Goal: Task Accomplishment & Management: Use online tool/utility

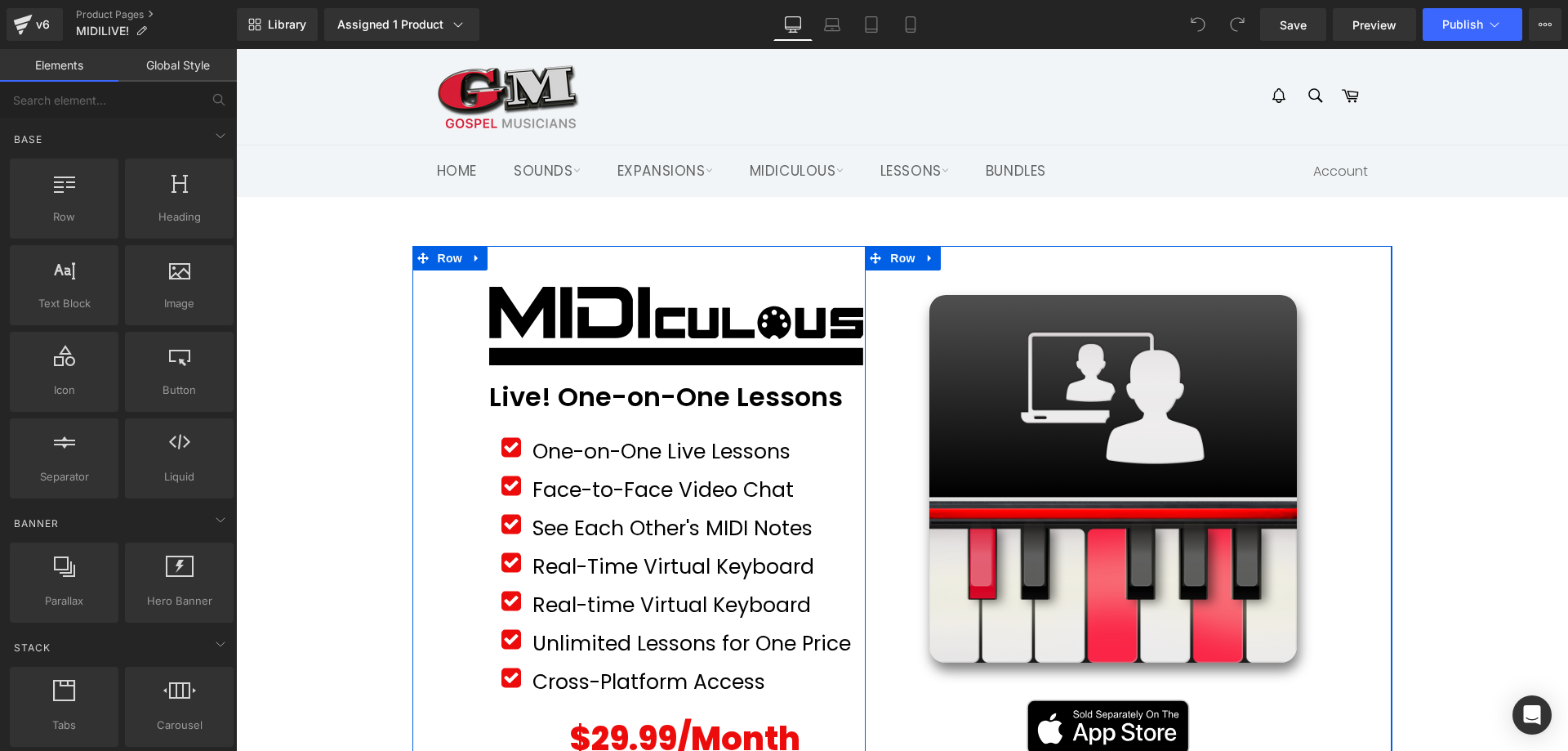
click at [879, 279] on div "Sale Off (P) Image Product Row Image Row Row" at bounding box center [1129, 504] width 527 height 517
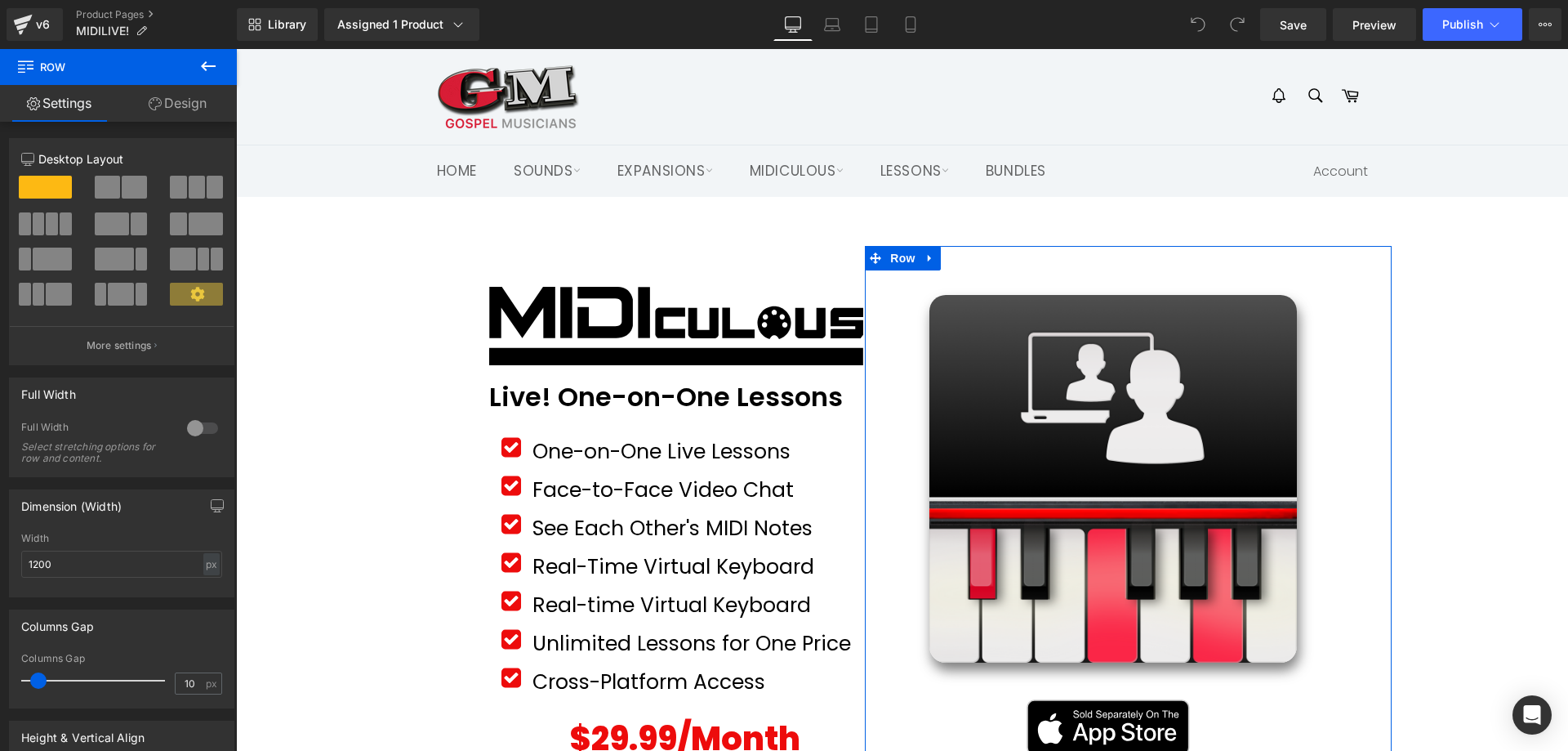
click at [216, 102] on link "Design" at bounding box center [178, 104] width 119 height 37
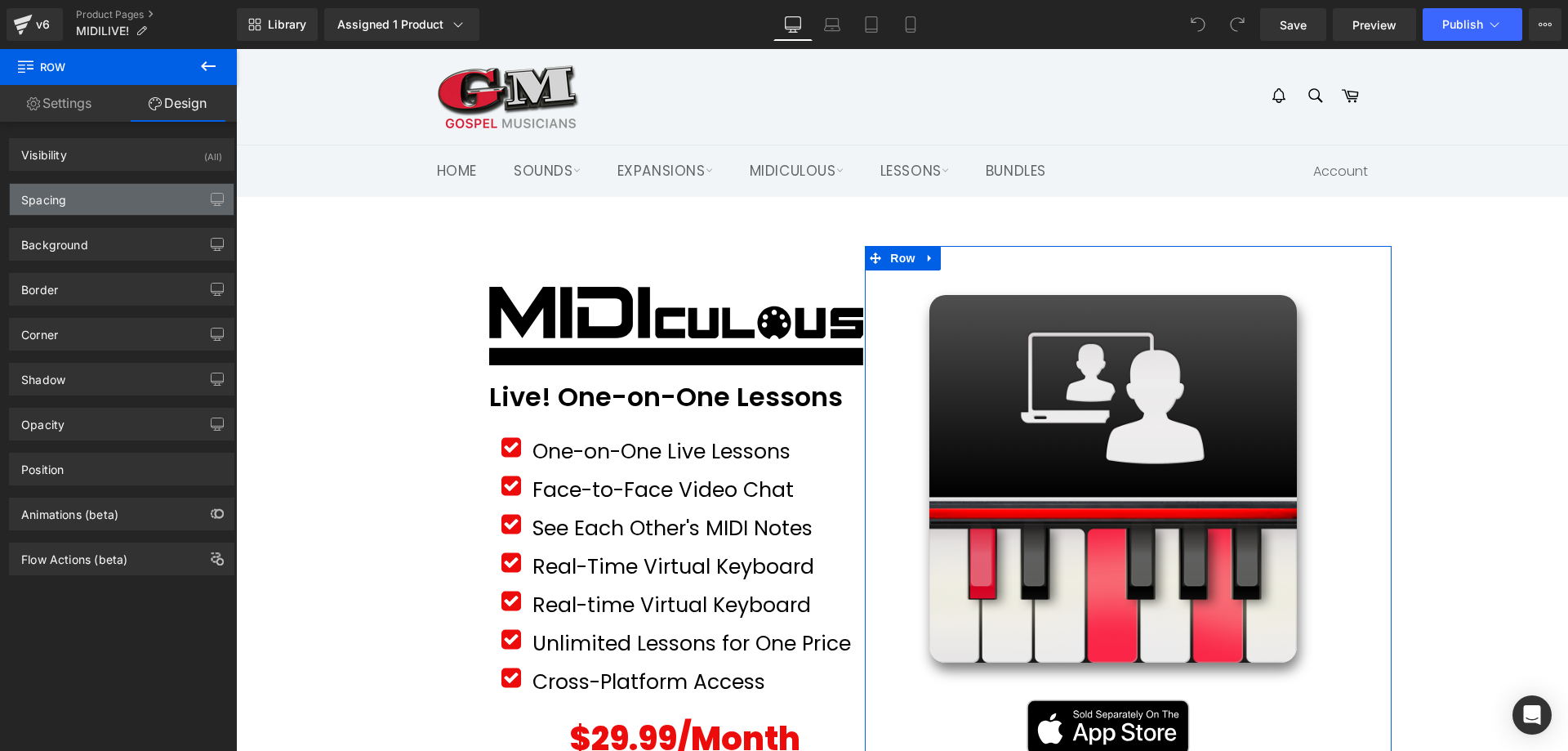
click at [95, 196] on div "Spacing" at bounding box center [122, 199] width 224 height 31
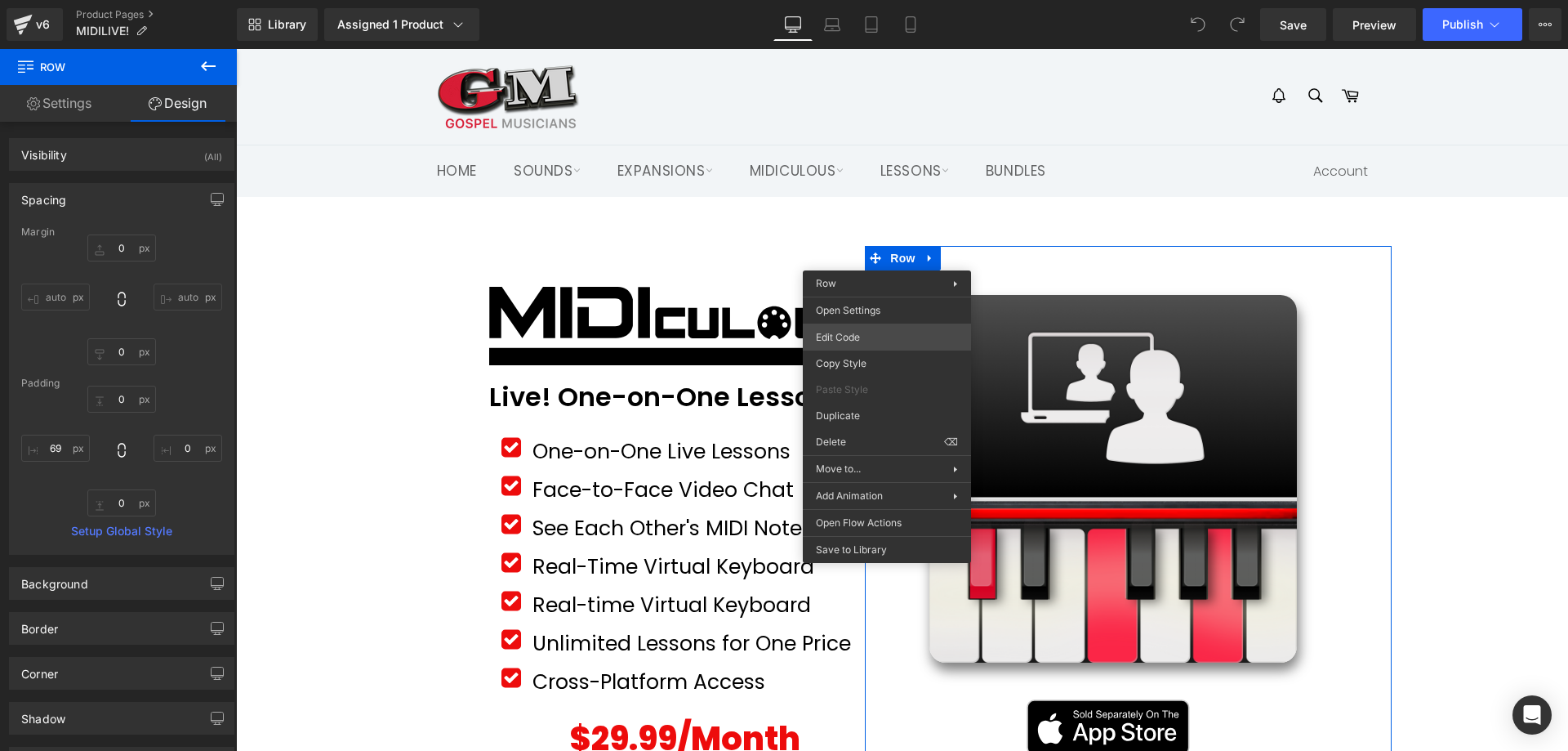
click at [853, 0] on div "You are previewing how the will restyle your page. You can not edit Elements in…" at bounding box center [784, 0] width 1568 height 0
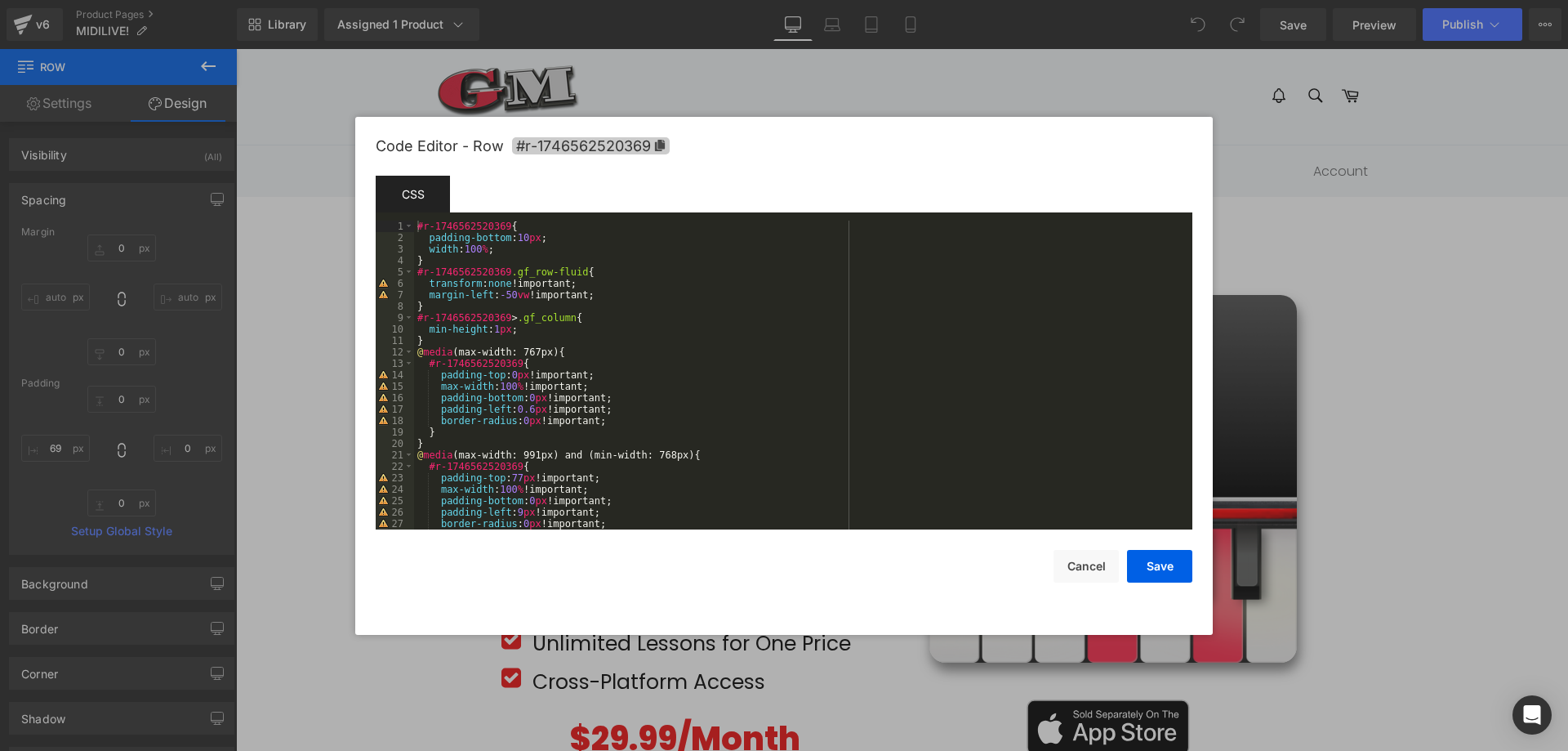
click at [659, 145] on icon at bounding box center [660, 146] width 10 height 12
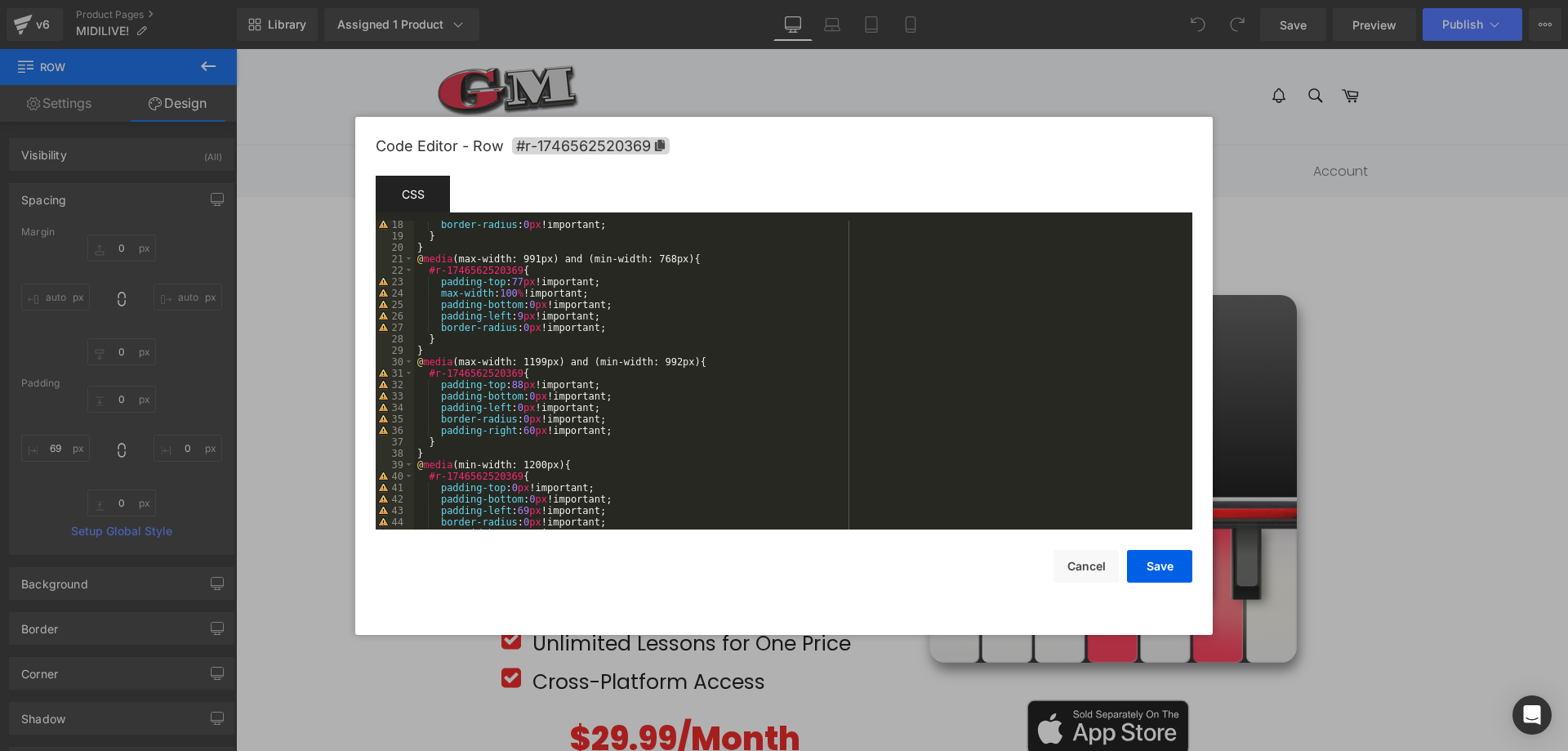
scroll to position [294, 0]
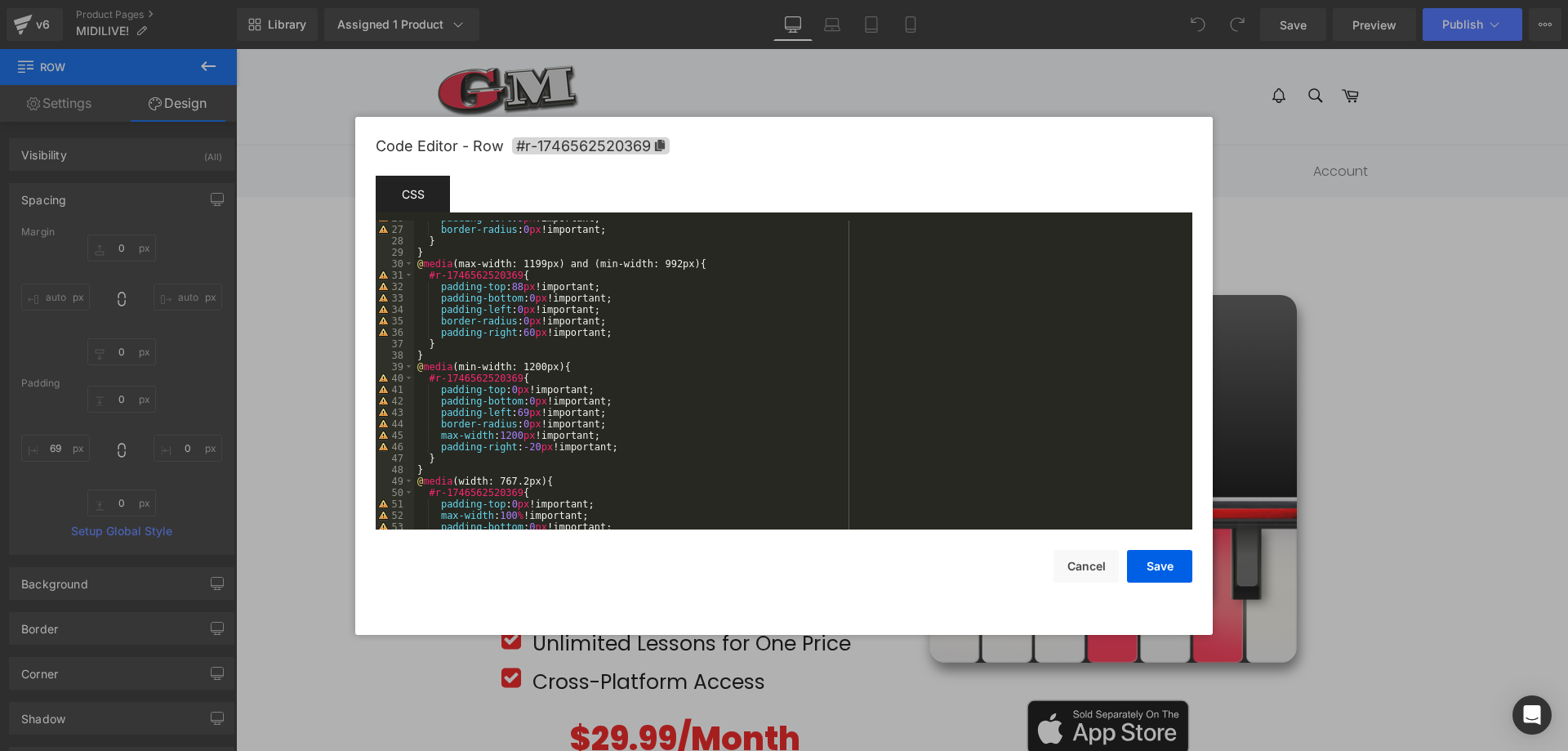
click at [1536, 398] on div at bounding box center [784, 376] width 1568 height 751
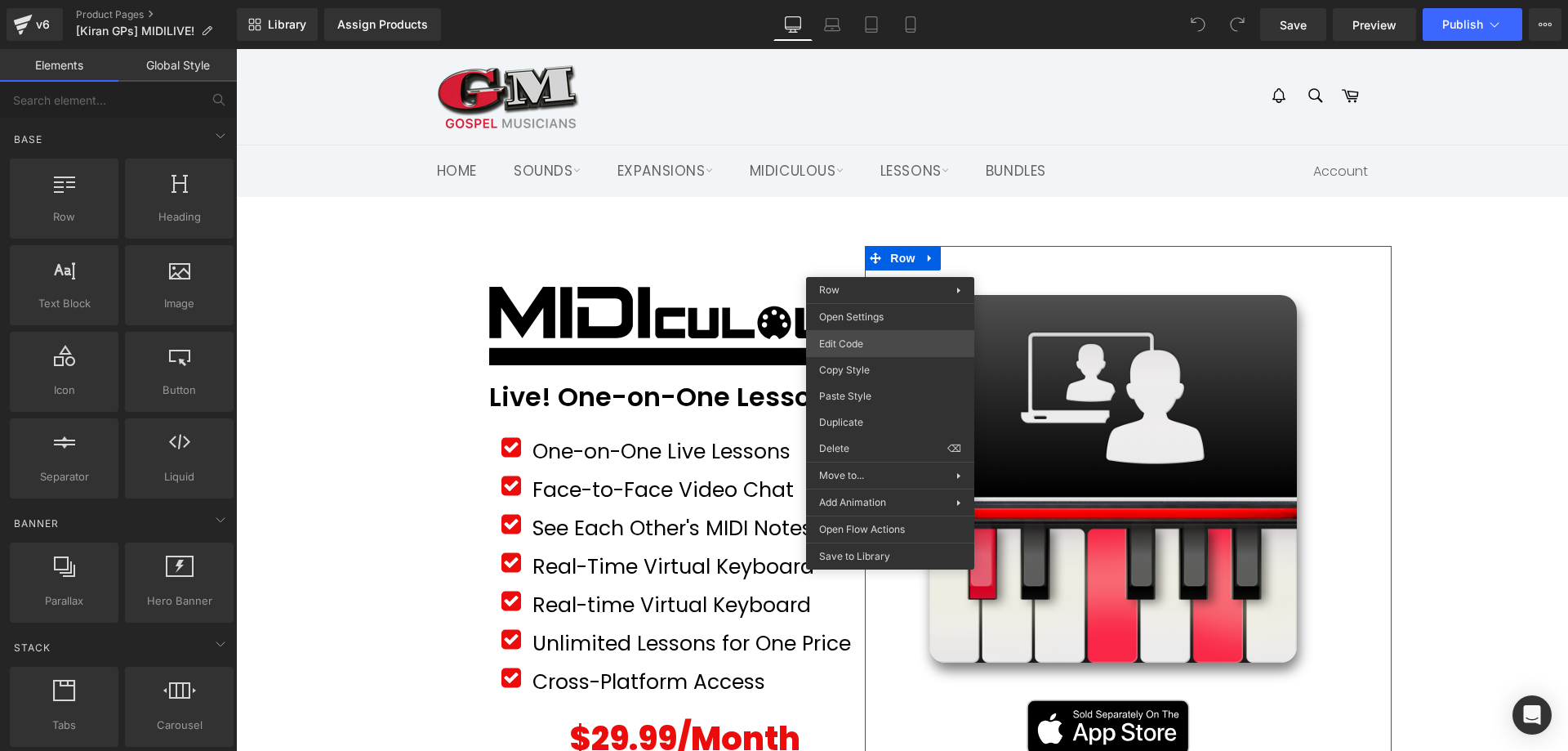
click at [866, 0] on div "You are previewing how the will restyle your page. You can not edit Elements in…" at bounding box center [784, 0] width 1568 height 0
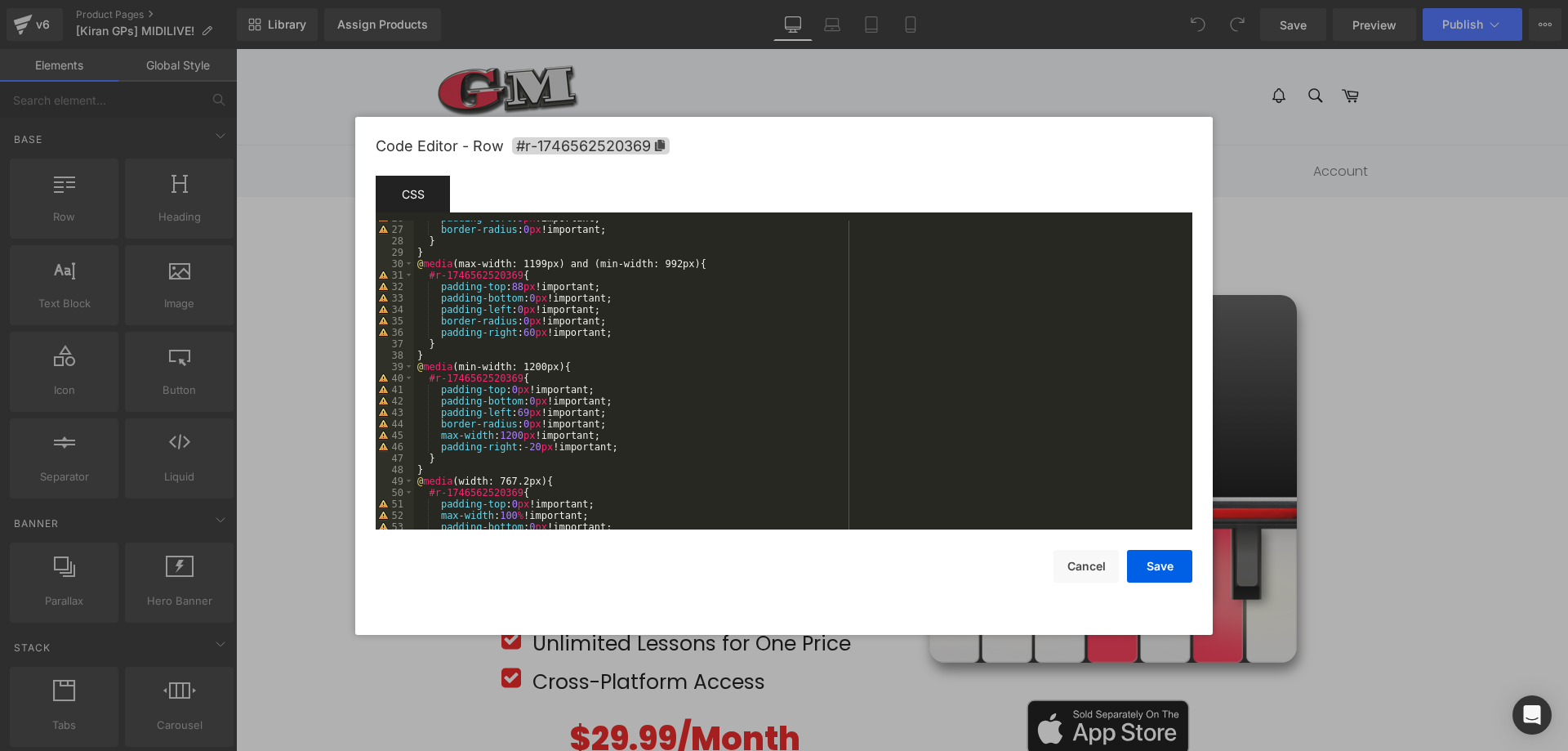
scroll to position [354, 0]
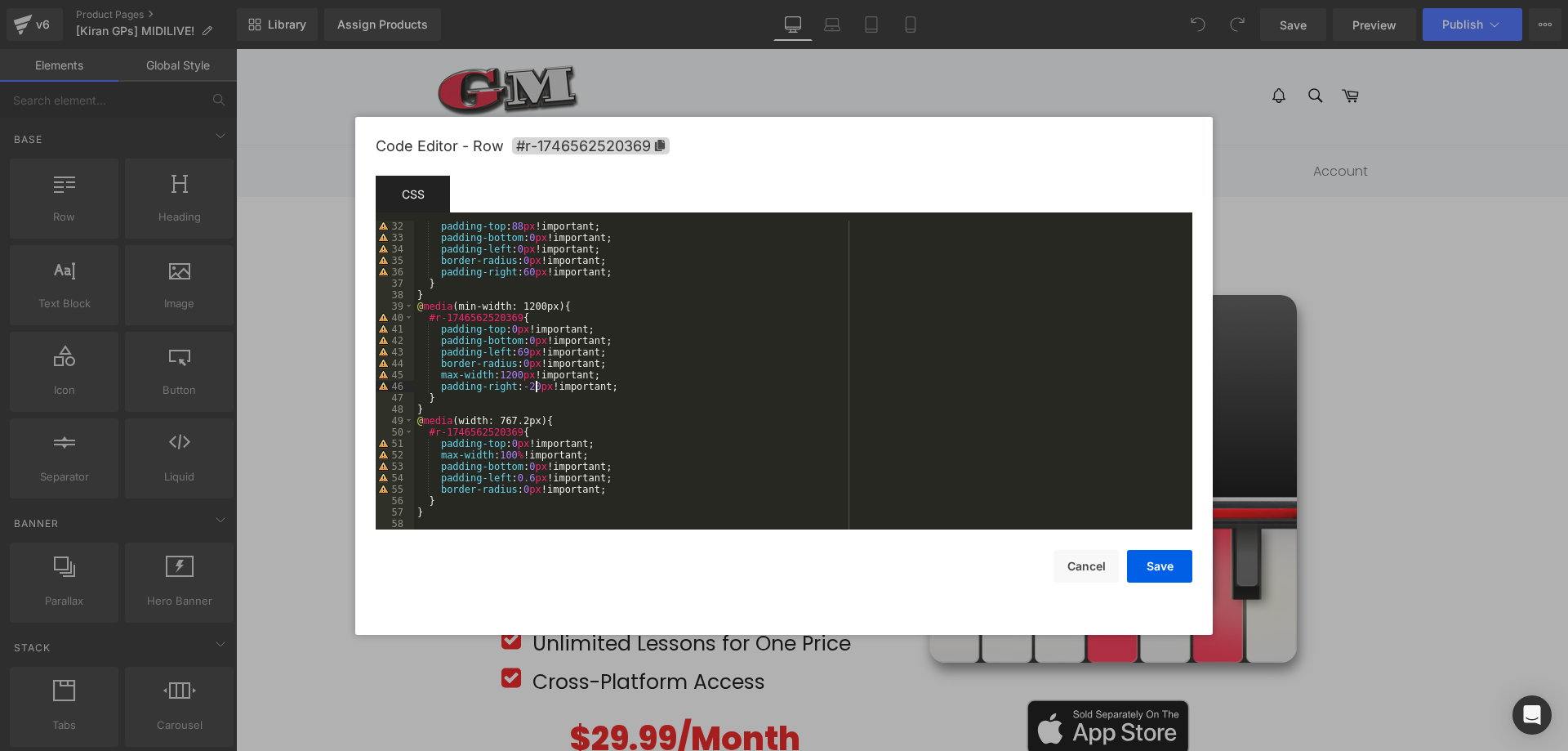
click at [534, 389] on div "padding-top : 88 px !important; padding-bottom : 0 px !important; padding-left …" at bounding box center [800, 386] width 772 height 332
click at [1154, 564] on button "Save" at bounding box center [1160, 566] width 66 height 33
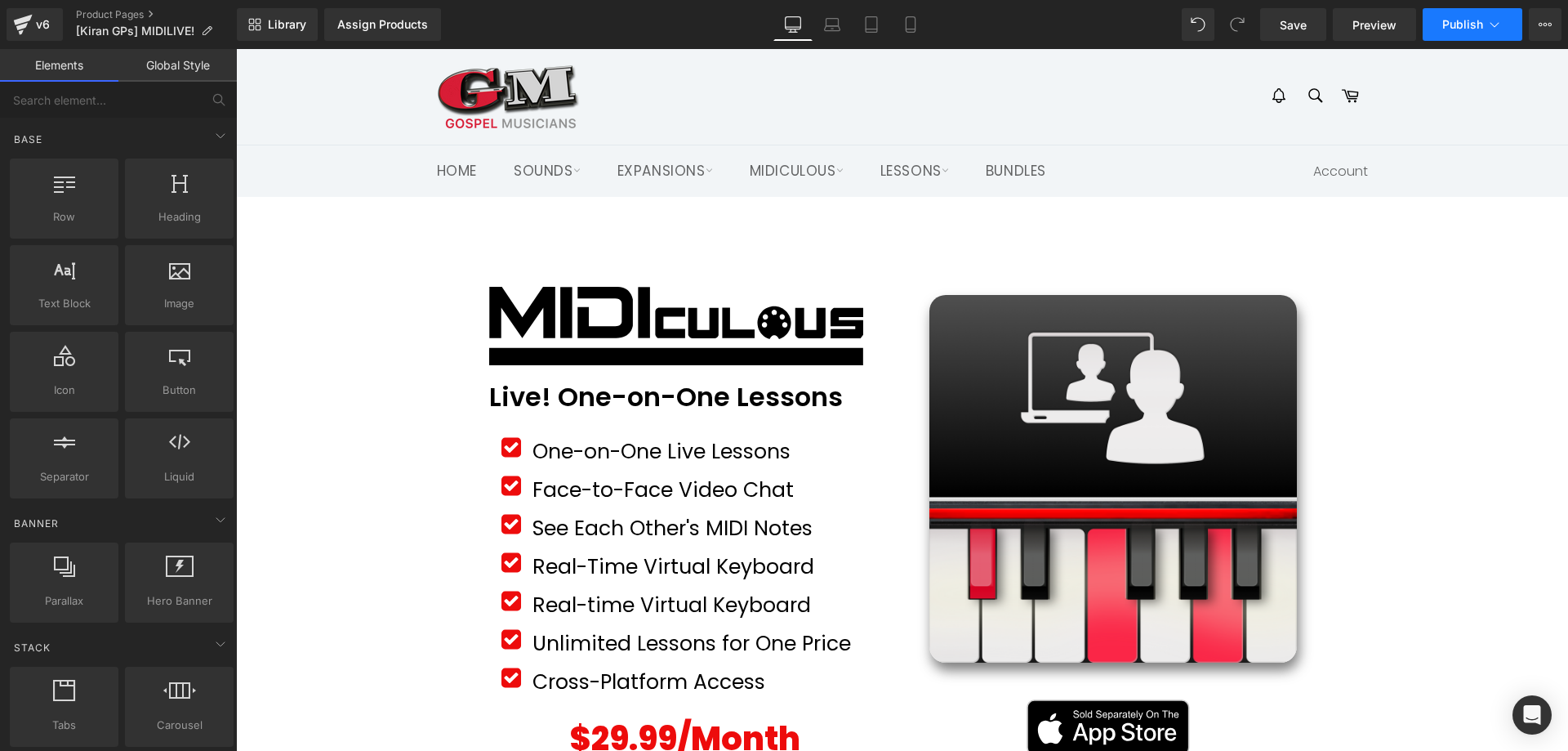
click at [1460, 30] on span "Publish" at bounding box center [1463, 24] width 41 height 13
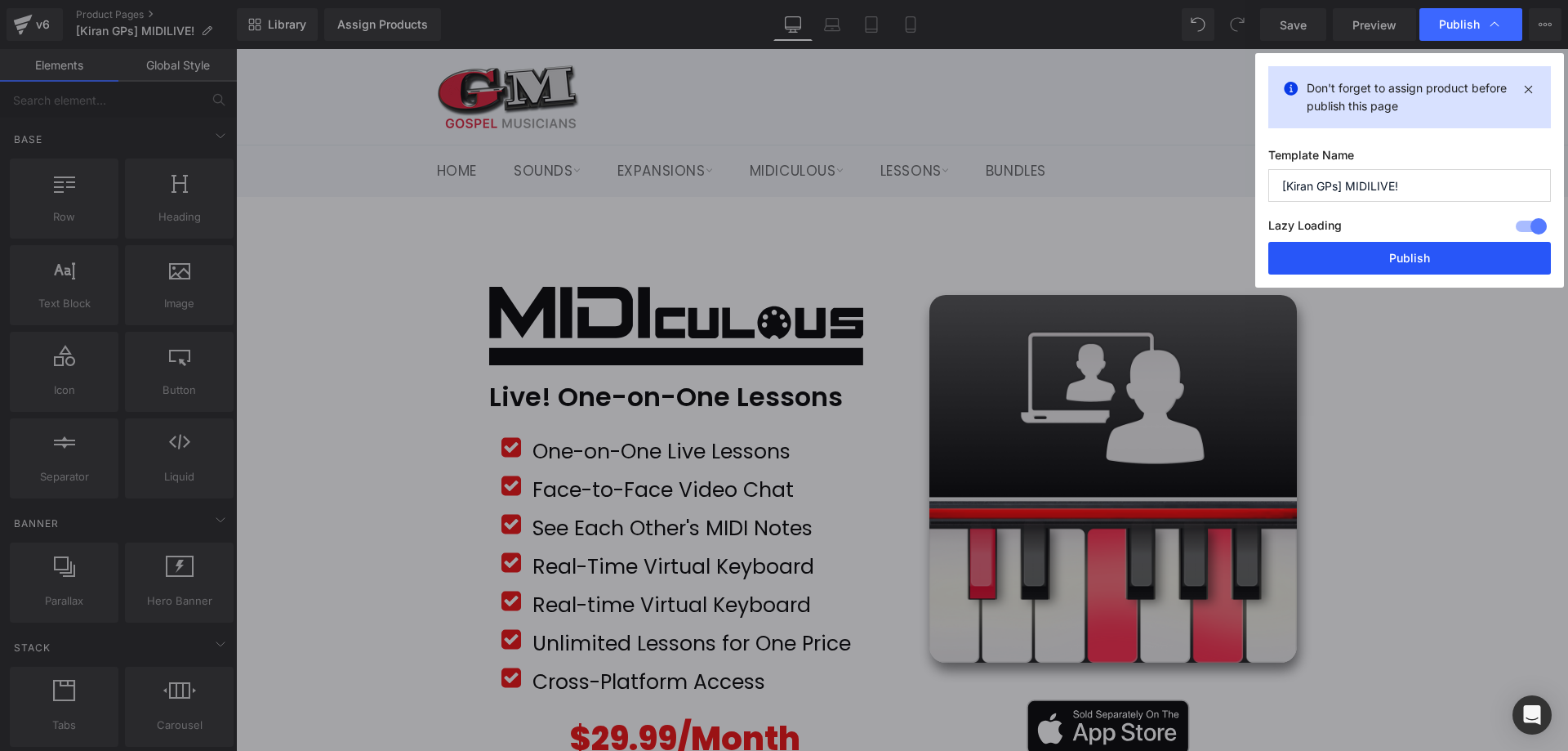
click at [1420, 271] on button "Publish" at bounding box center [1410, 258] width 283 height 33
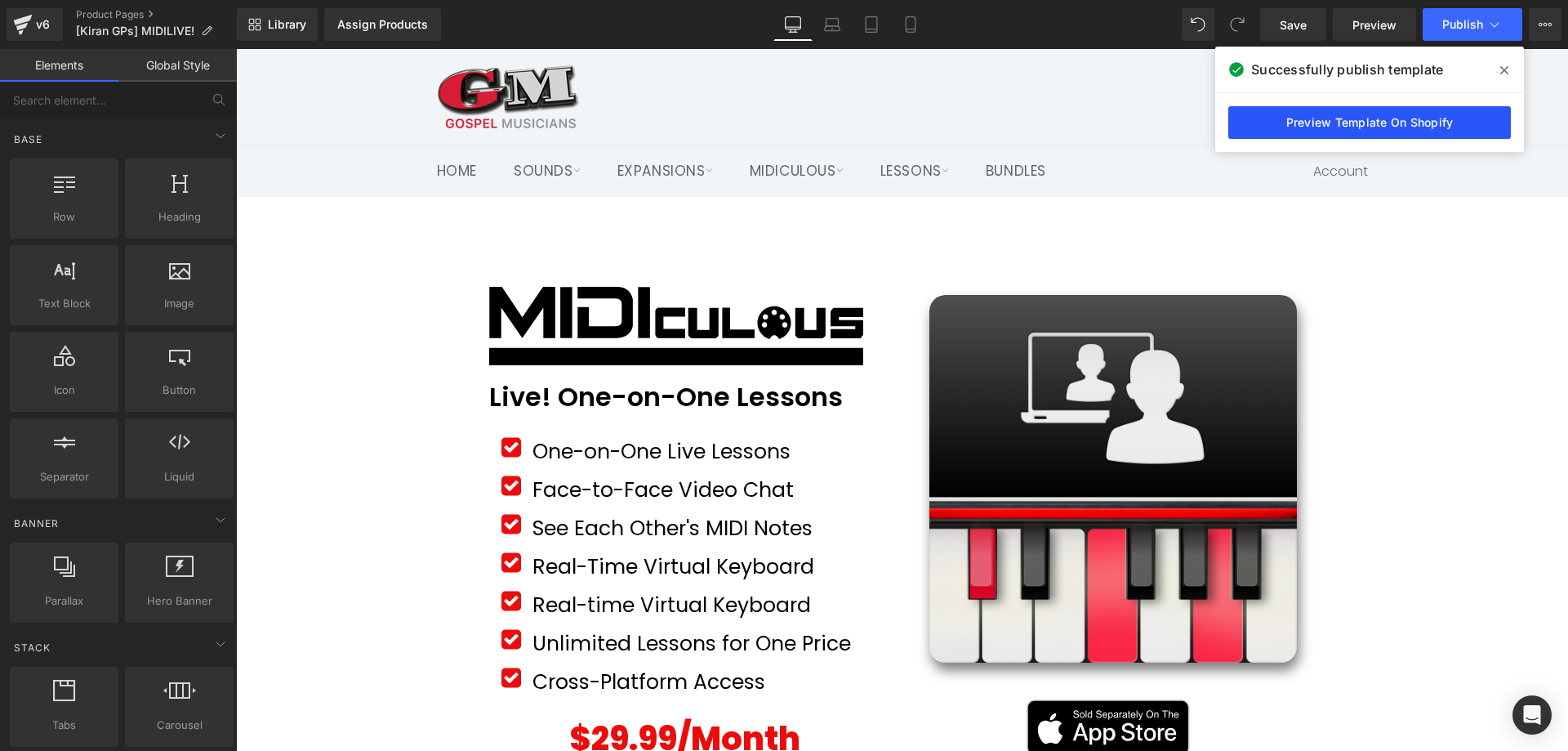
click at [1406, 119] on link "Preview Template On Shopify" at bounding box center [1370, 122] width 283 height 33
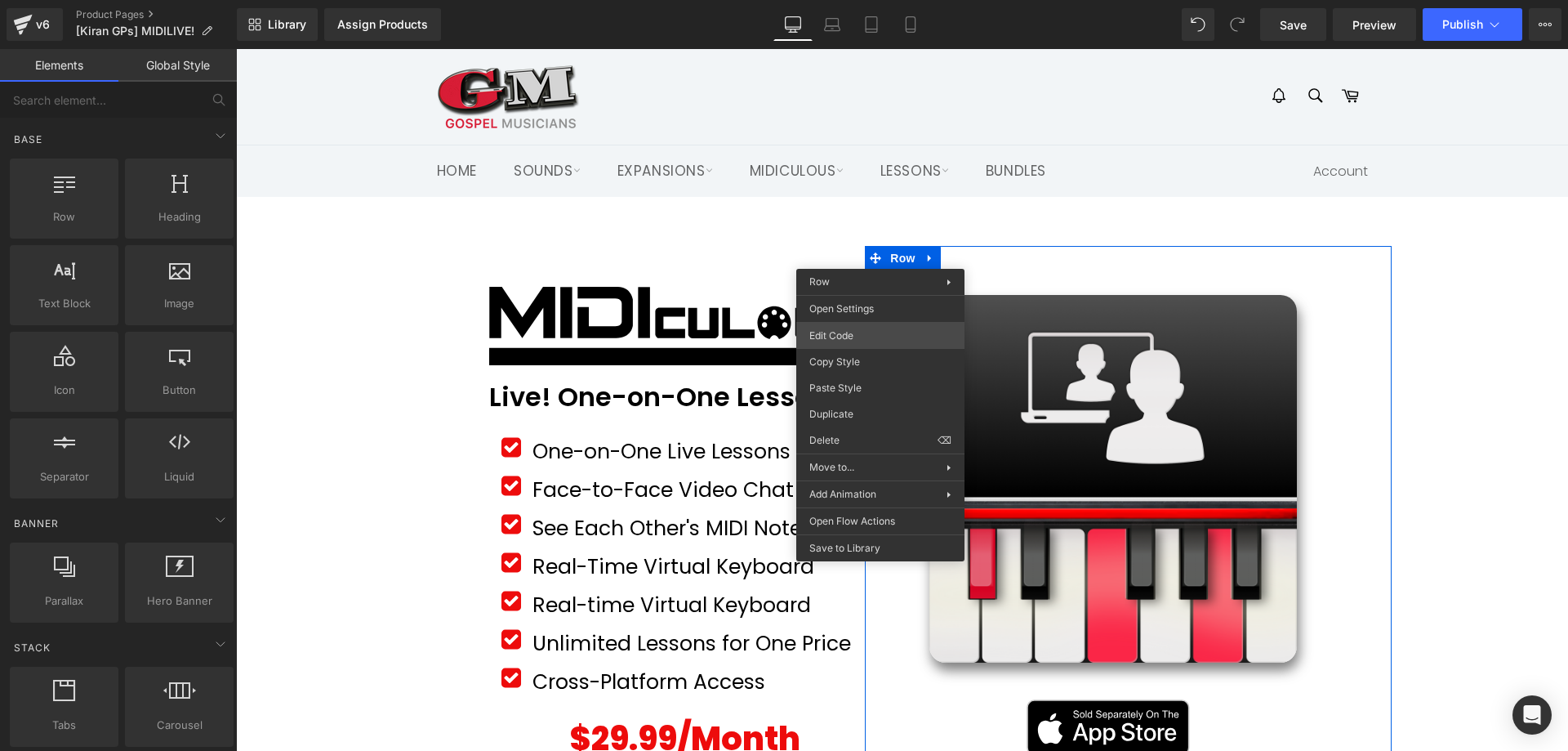
click at [852, 0] on div "You are previewing how the will restyle your page. You can not edit Elements in…" at bounding box center [784, 0] width 1568 height 0
